Goal: Task Accomplishment & Management: Manage account settings

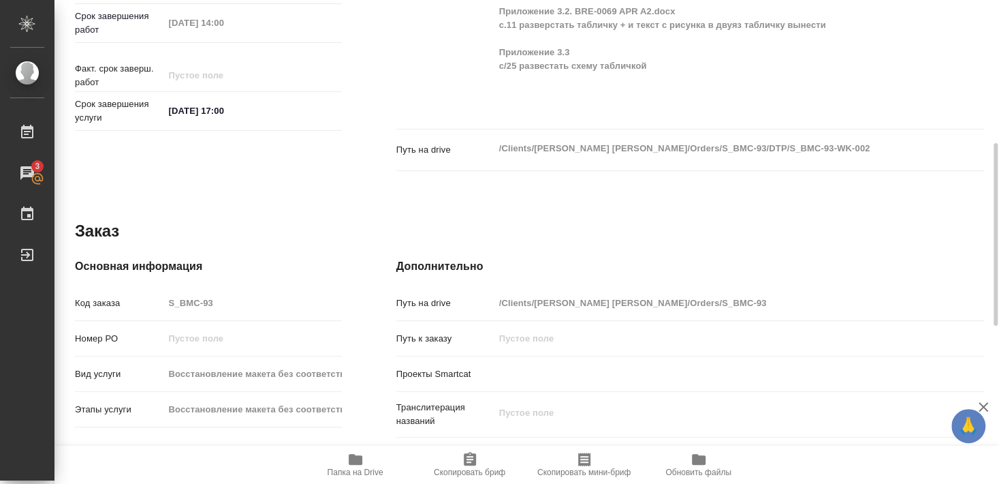
scroll to position [572, 0]
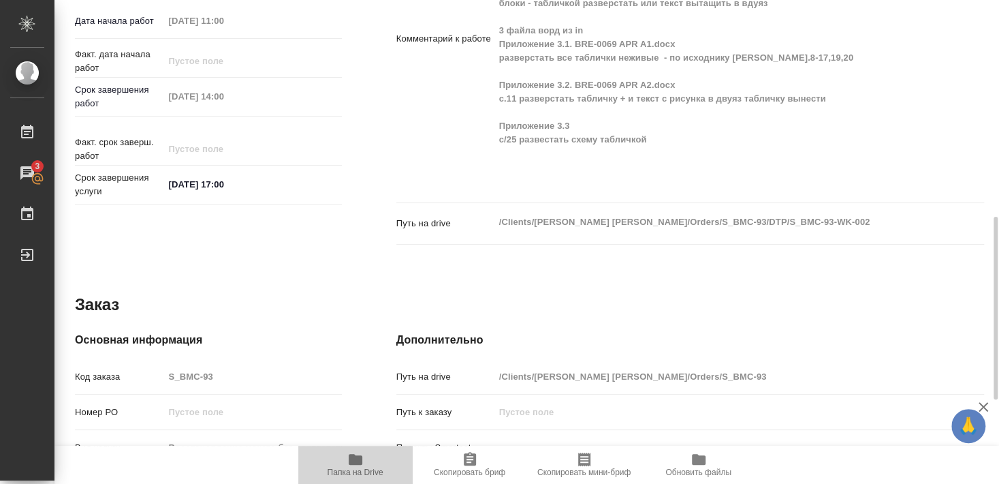
click at [349, 471] on span "Папка на Drive" at bounding box center [356, 472] width 56 height 10
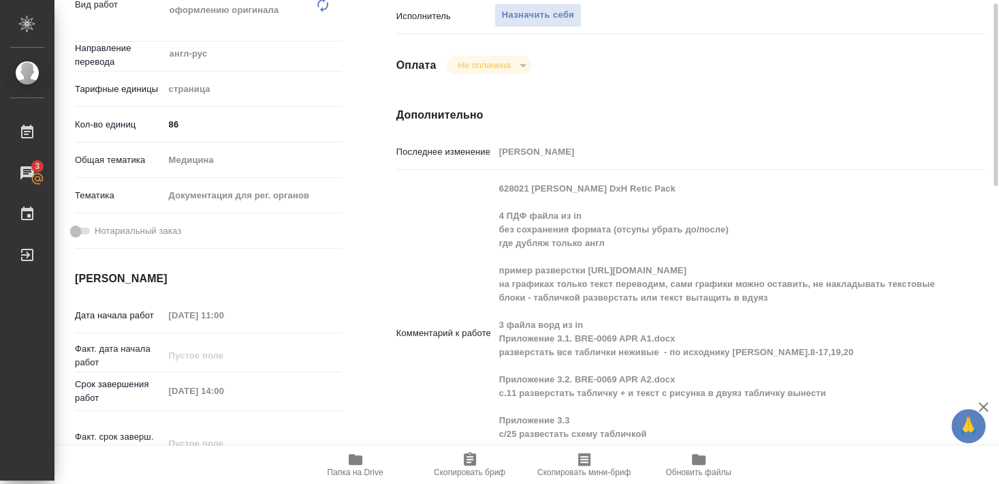
scroll to position [130, 0]
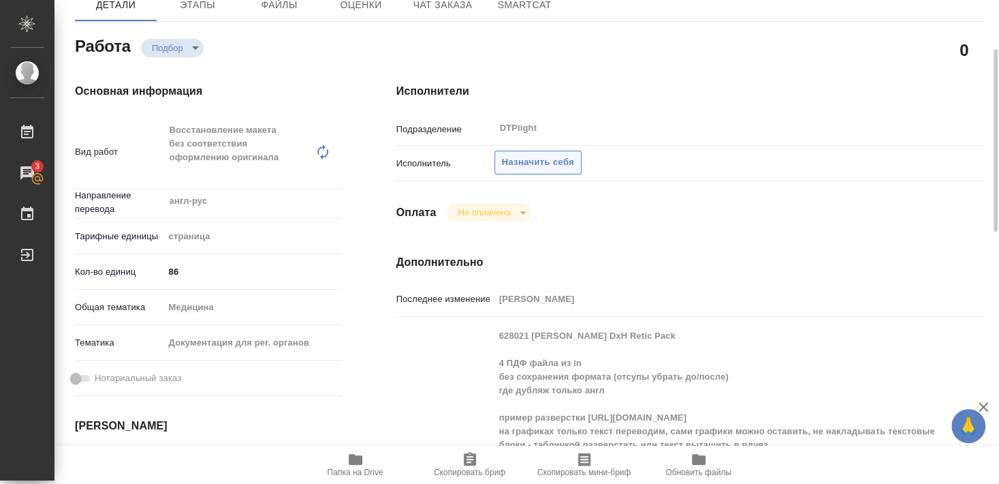
click at [544, 155] on span "Назначить себя" at bounding box center [538, 163] width 72 height 16
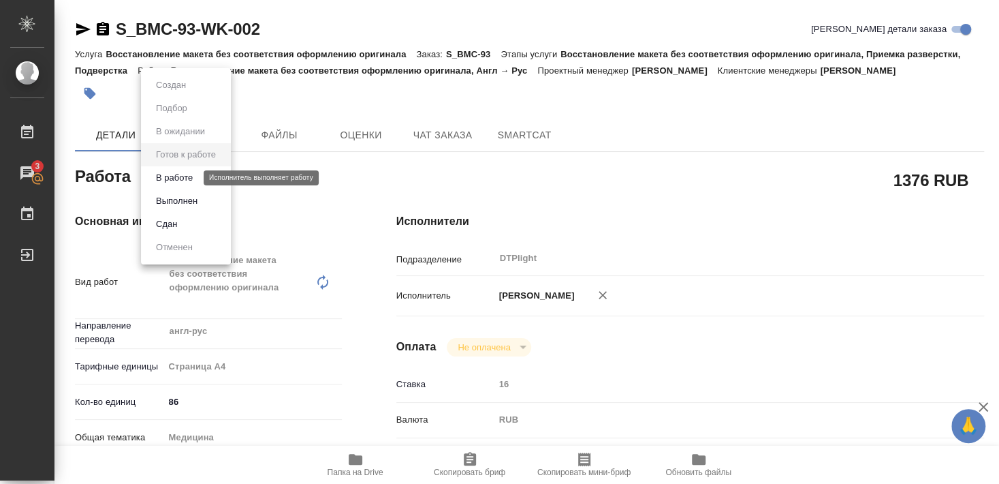
click at [176, 177] on button "В работе" at bounding box center [174, 177] width 45 height 15
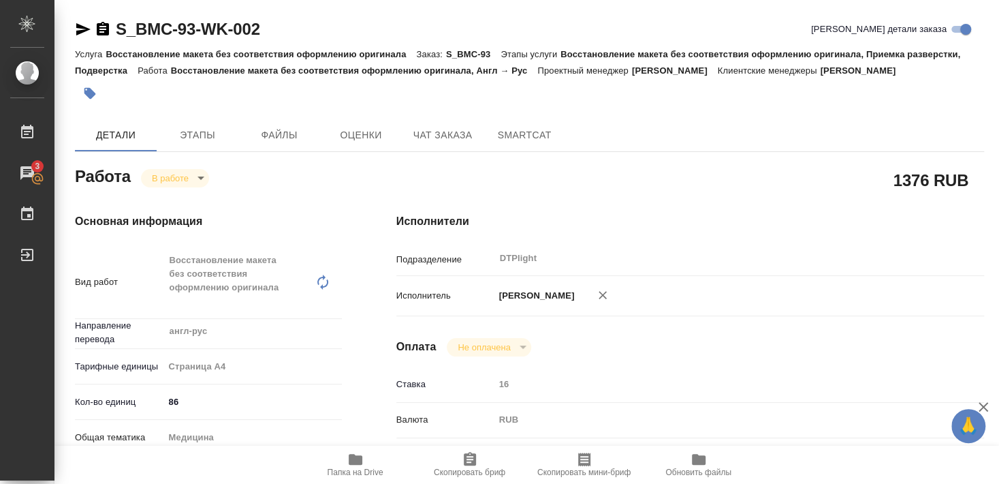
type textarea "x"
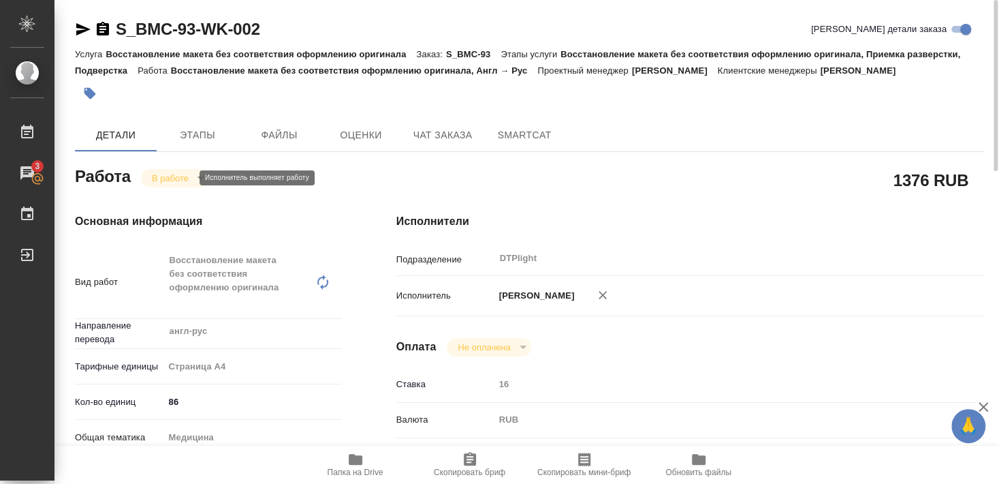
type textarea "x"
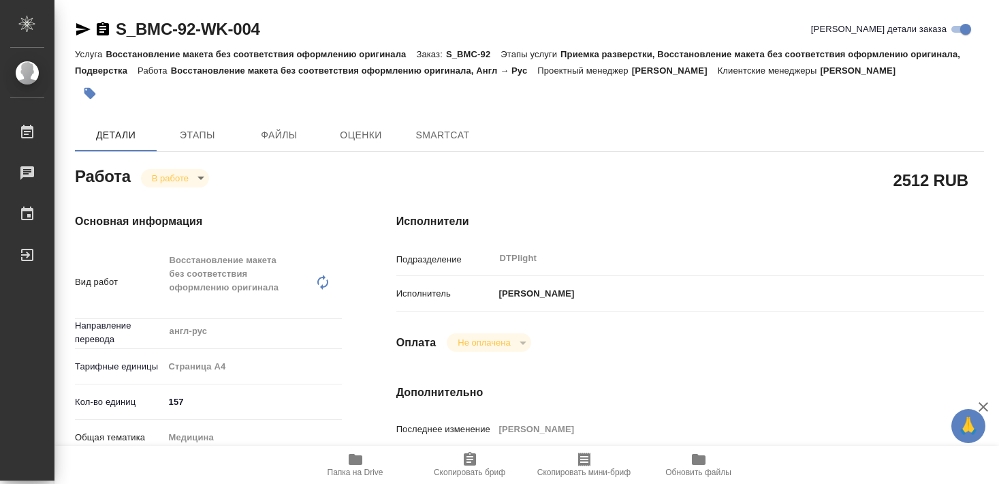
type textarea "x"
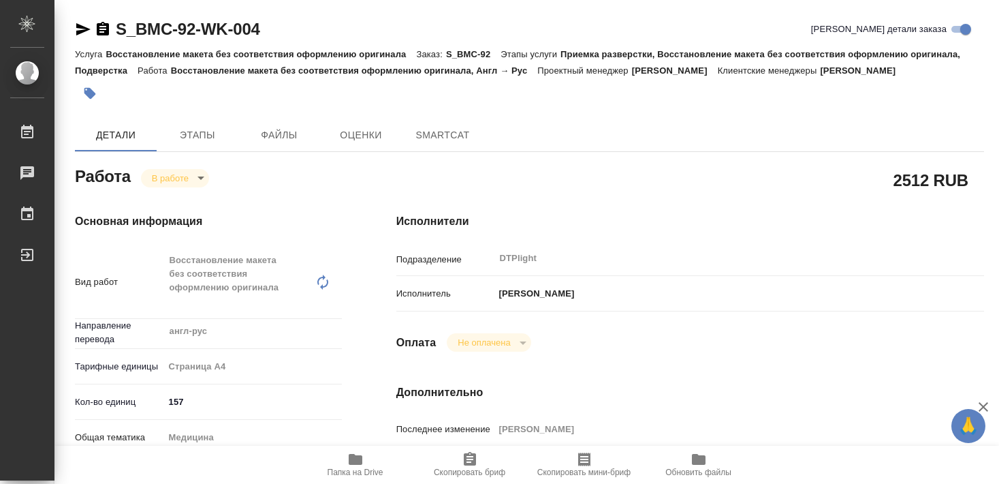
type textarea "x"
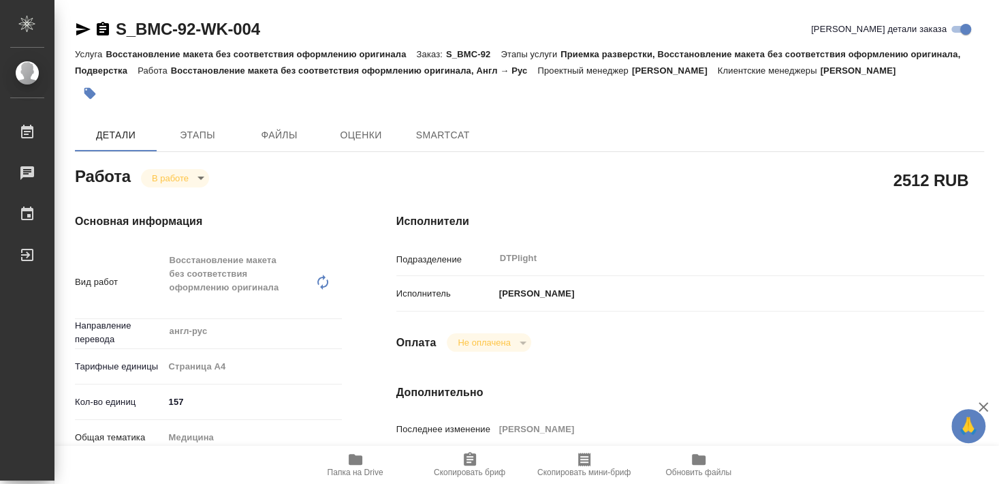
type textarea "x"
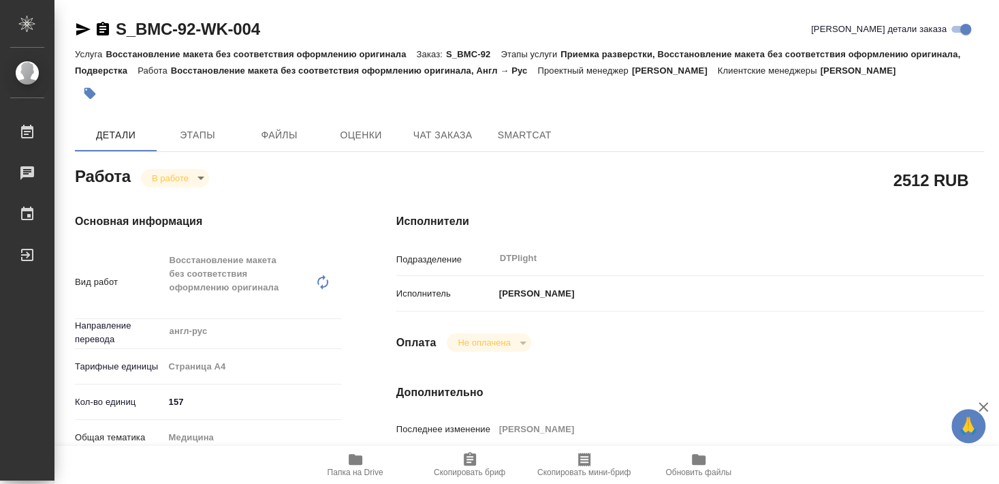
type textarea "x"
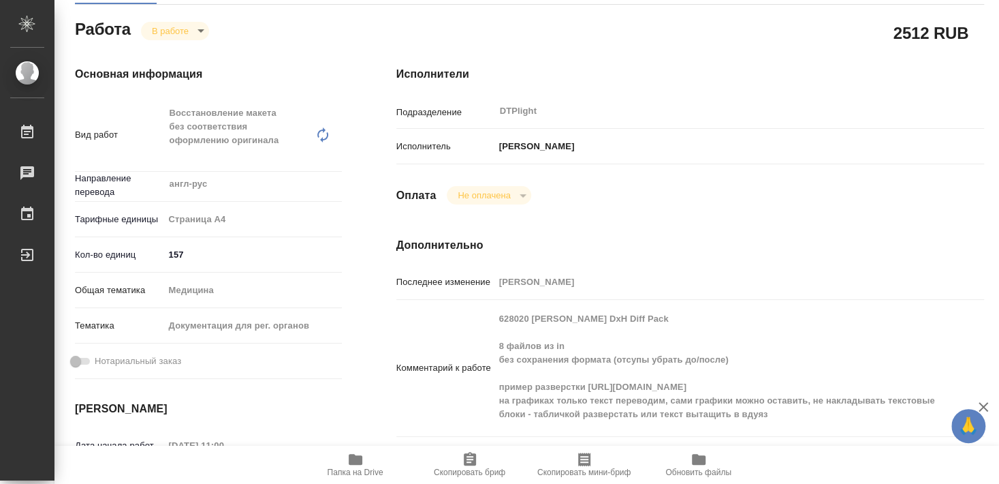
scroll to position [221, 0]
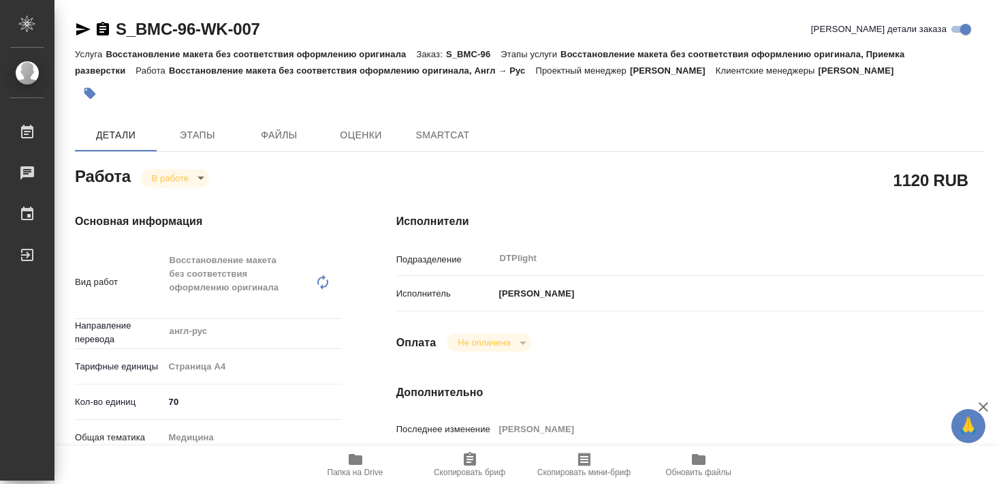
type textarea "x"
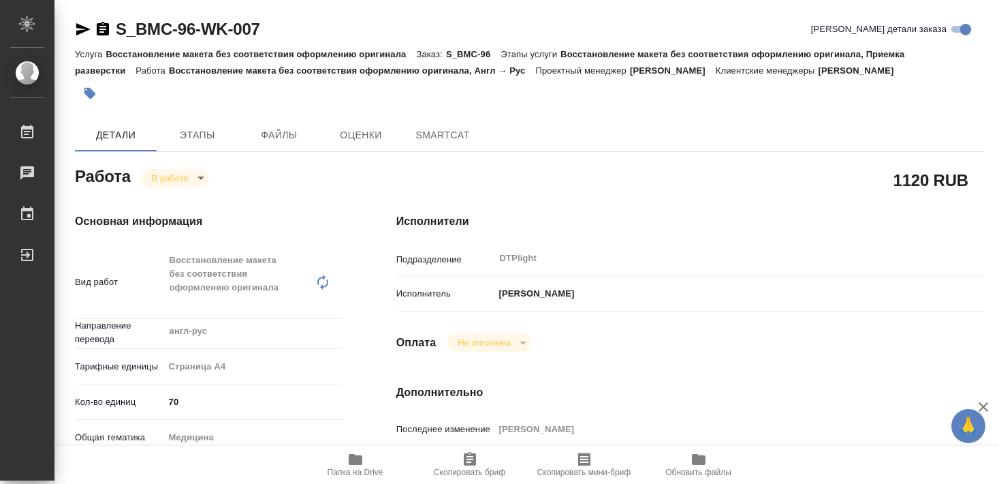
type textarea "x"
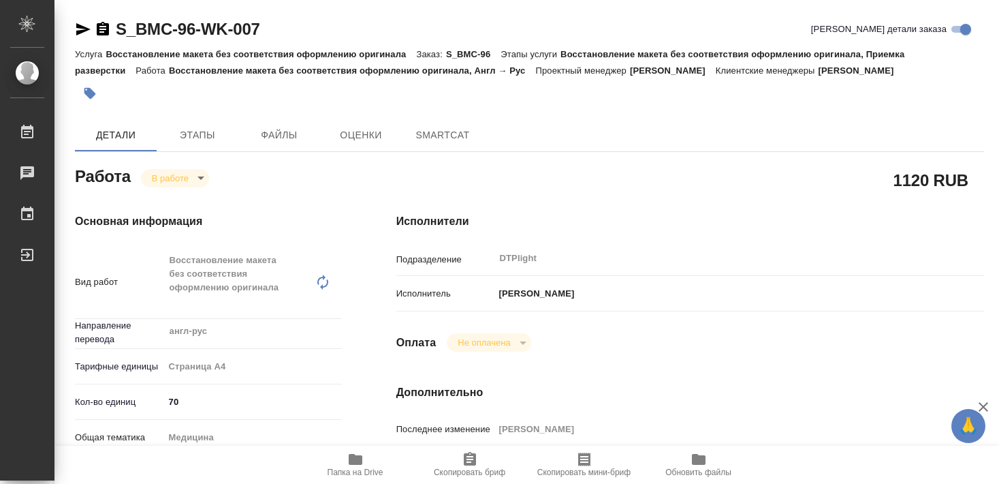
type textarea "x"
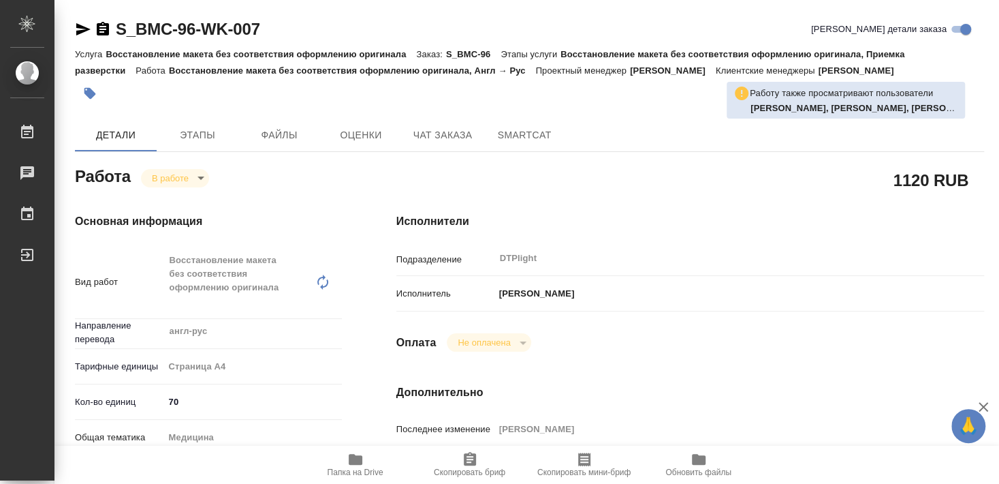
type textarea "x"
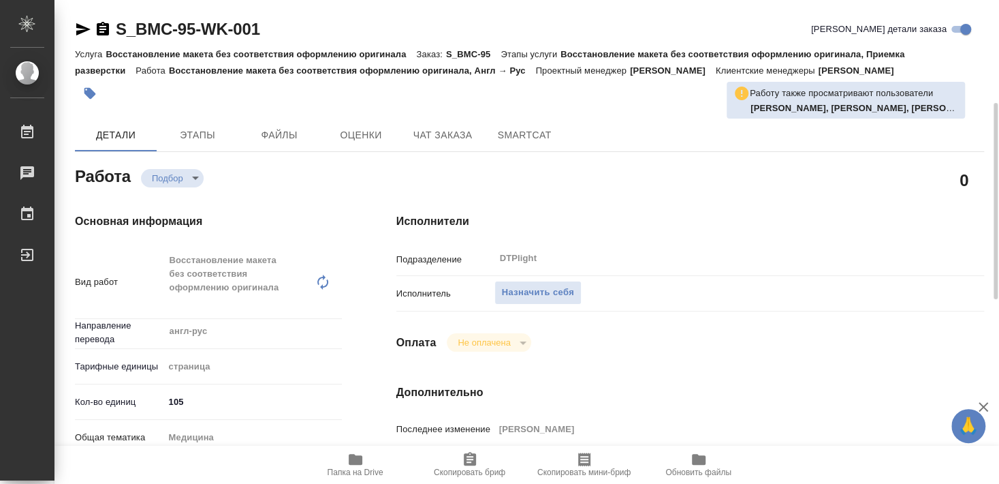
scroll to position [147, 0]
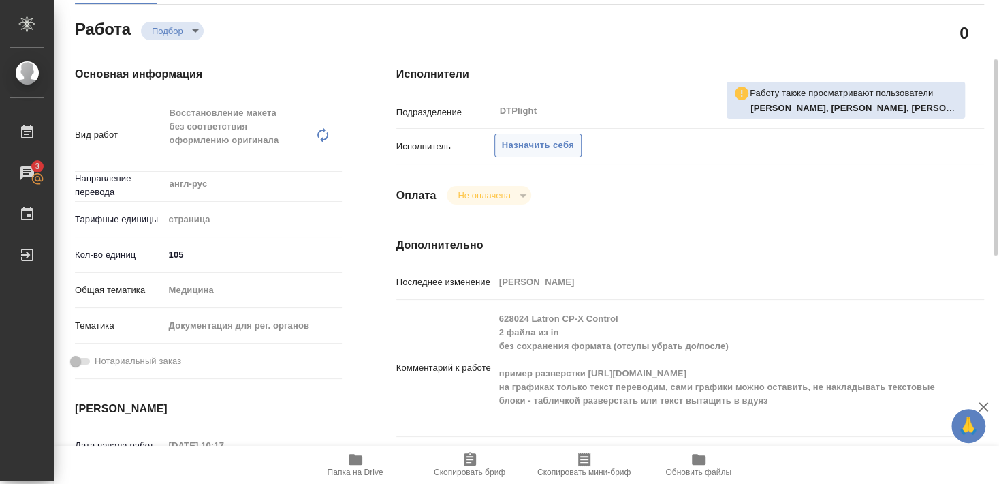
click at [546, 138] on span "Назначить себя" at bounding box center [538, 146] width 72 height 16
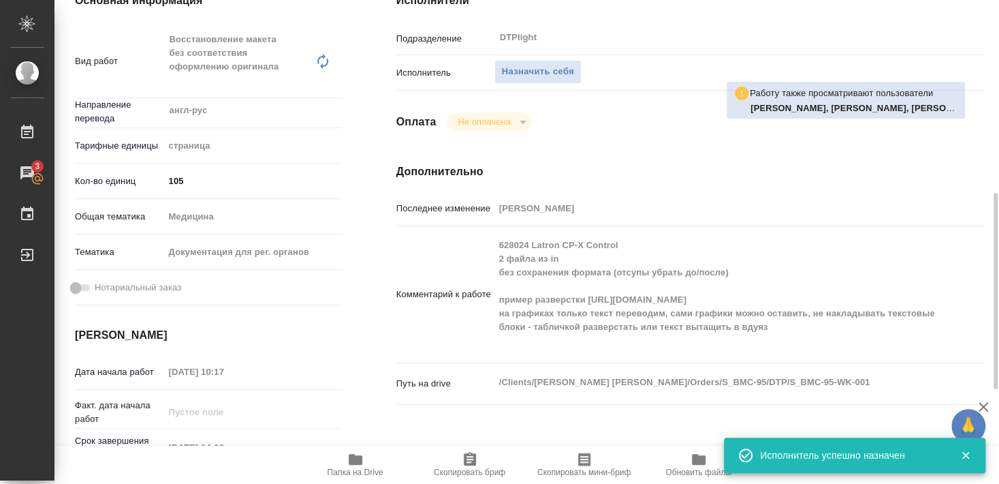
scroll to position [294, 0]
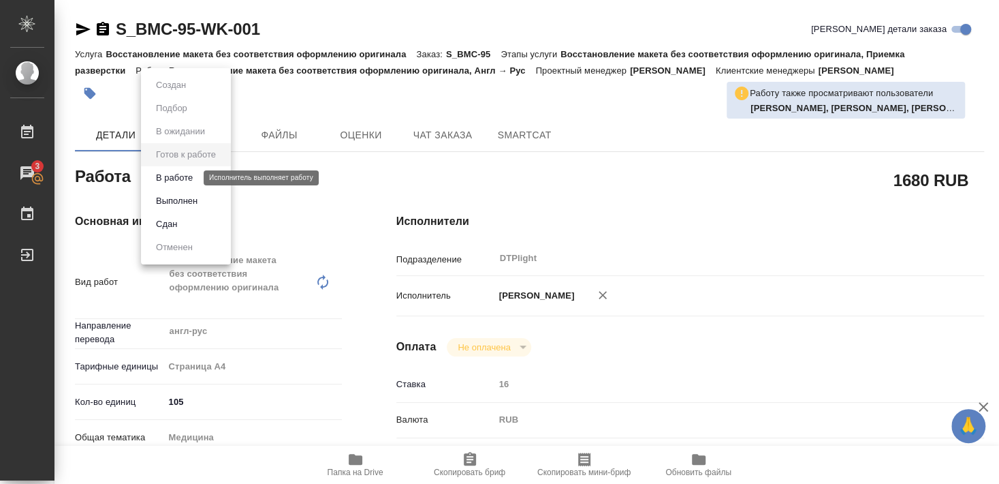
click at [183, 176] on button "В работе" at bounding box center [174, 177] width 45 height 15
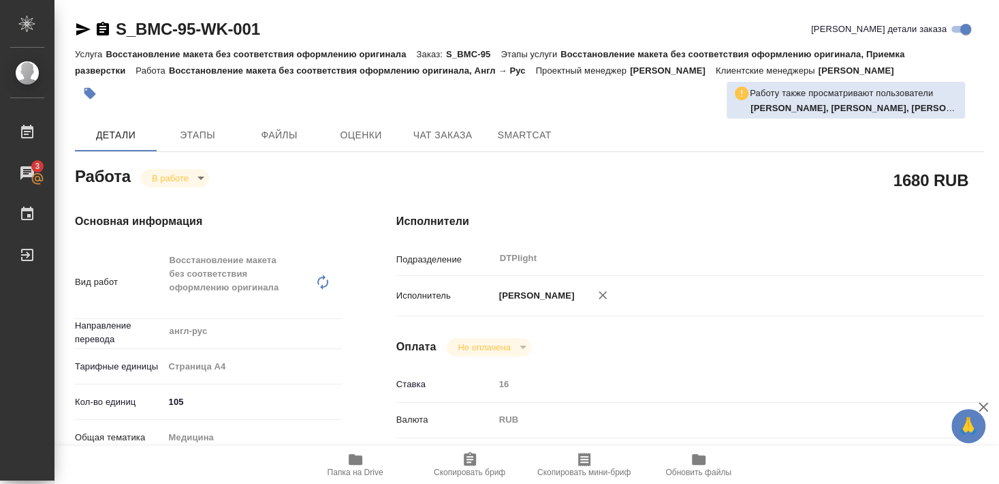
type textarea "x"
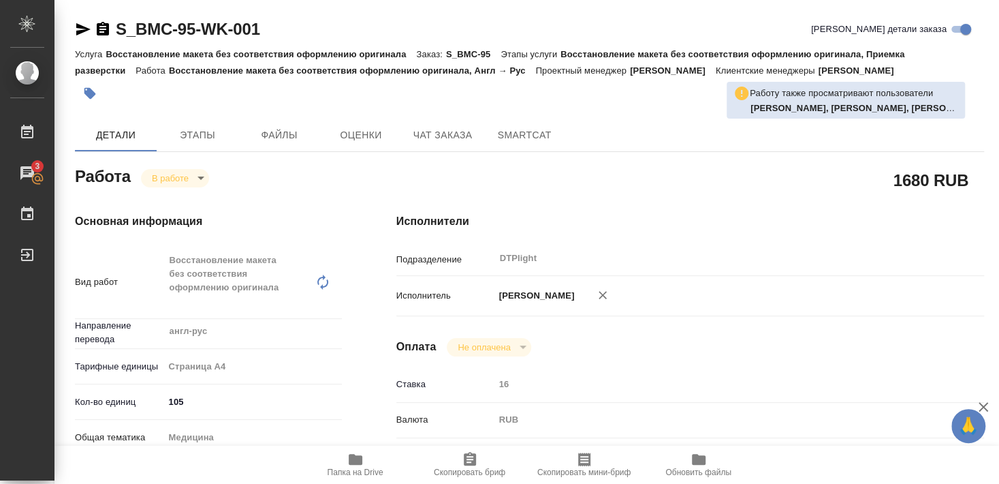
type textarea "x"
